Goal: Register for event/course

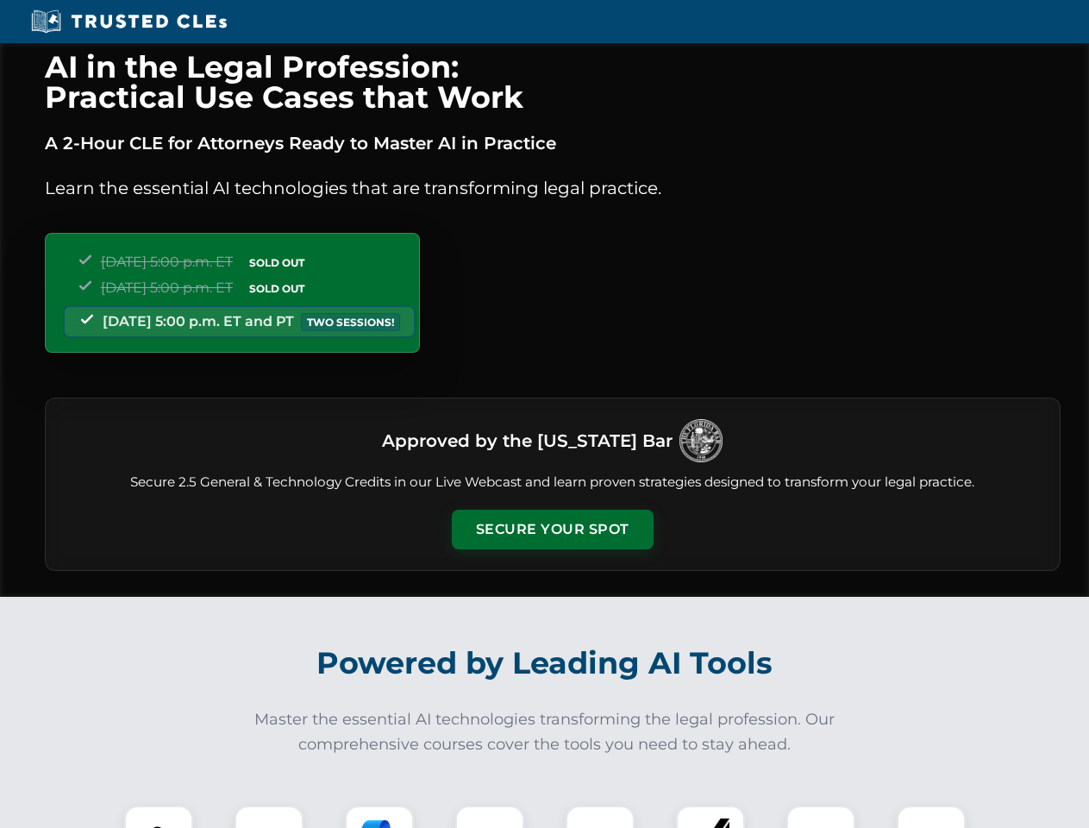
click at [552, 530] on button "Secure Your Spot" at bounding box center [553, 530] width 202 height 40
click at [159, 817] on img at bounding box center [159, 840] width 50 height 50
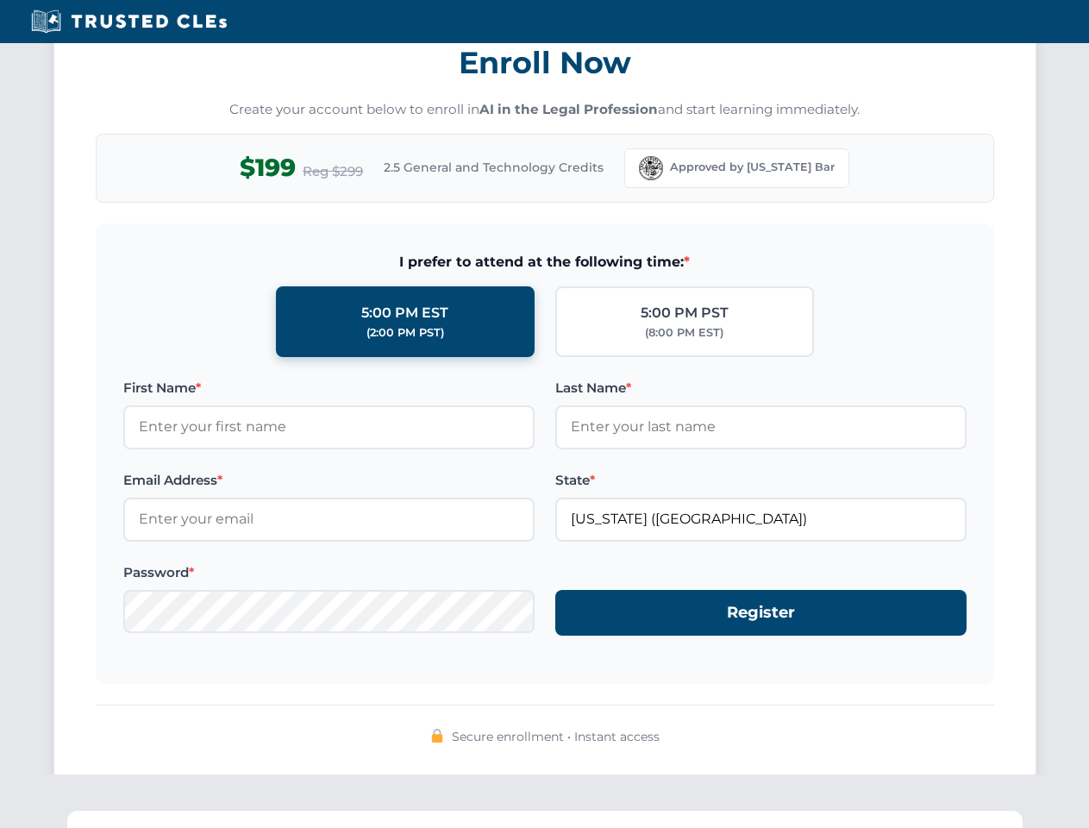
scroll to position [1693, 0]
